Goal: Task Accomplishment & Management: Manage account settings

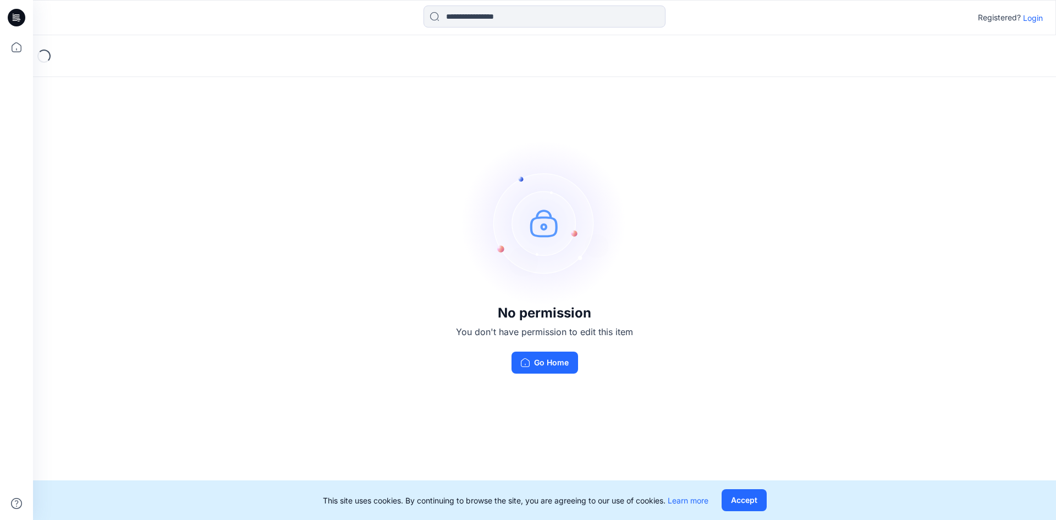
click at [837, 180] on div "No permission You don't have permission to edit this item Go Home" at bounding box center [544, 256] width 1023 height 443
click at [1034, 21] on p "Login" at bounding box center [1033, 18] width 20 height 12
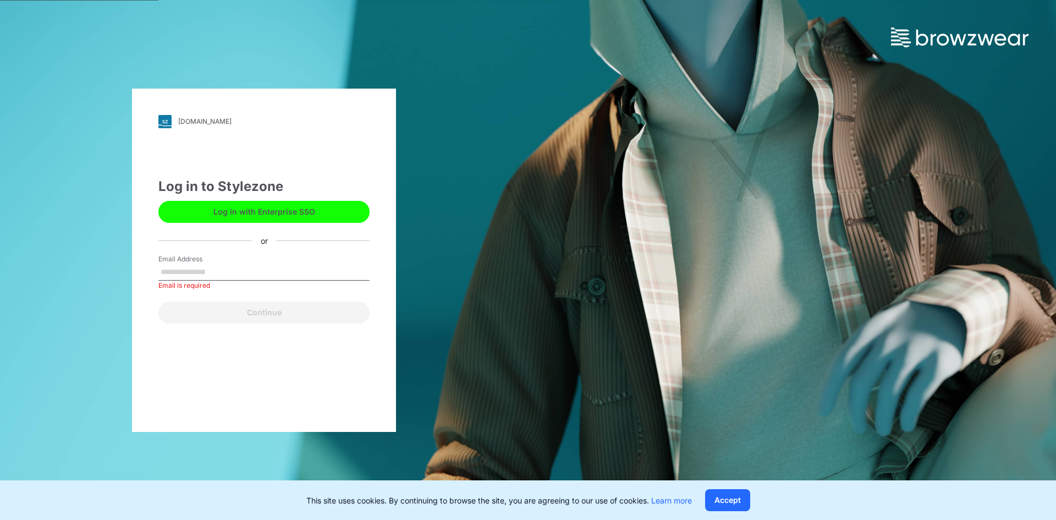
click at [216, 234] on div "Log in to Stylezone Log in with Enterprise SSO or Email Address Email is requir…" at bounding box center [263, 250] width 211 height 147
click at [220, 263] on div "Email Address Email is required" at bounding box center [263, 270] width 211 height 33
click at [224, 273] on input "Email Address" at bounding box center [263, 272] width 211 height 16
type input "**********"
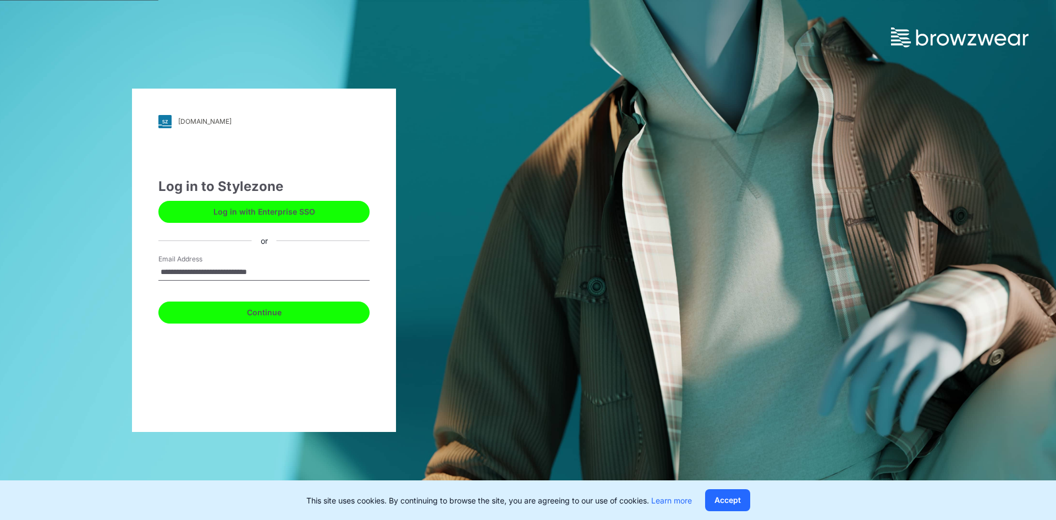
click at [215, 317] on button "Continue" at bounding box center [263, 312] width 211 height 22
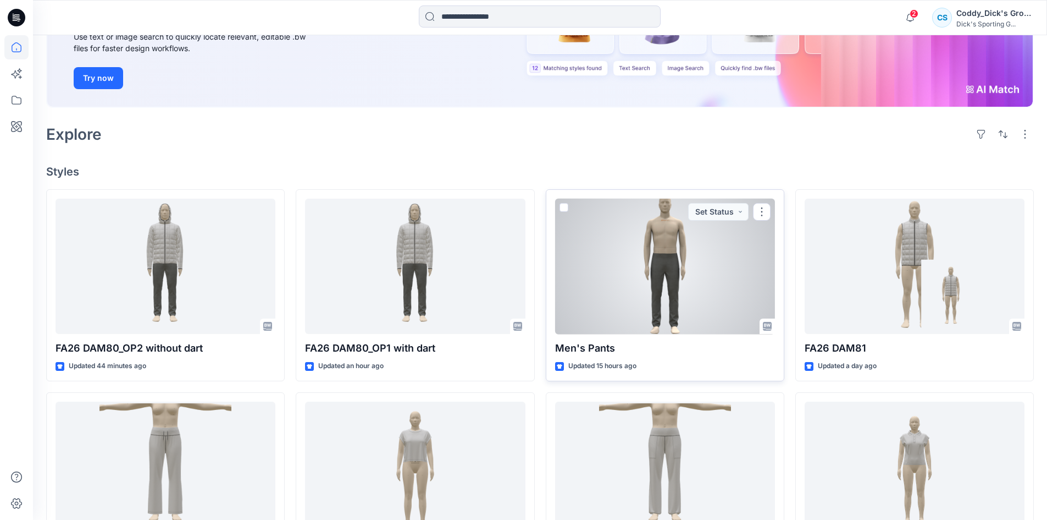
scroll to position [234, 0]
